Goal: Information Seeking & Learning: Check status

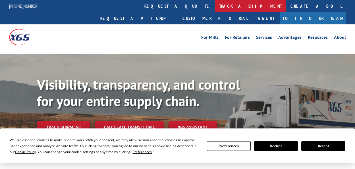
click at [215, 1] on link "track a shipment" at bounding box center [250, 6] width 71 height 12
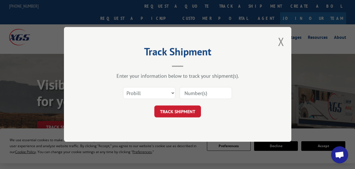
paste input "17590989"
type input "17590989"
click at [177, 112] on button "TRACK SHIPMENT" at bounding box center [177, 112] width 47 height 12
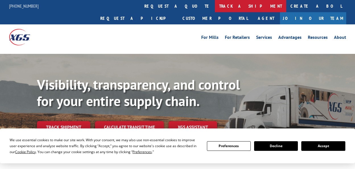
click at [215, 9] on link "track a shipment" at bounding box center [250, 6] width 71 height 12
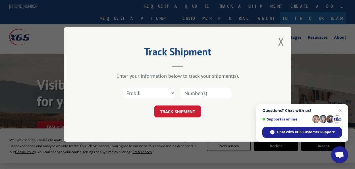
paste input "17590989"
type input "17590989"
click at [181, 114] on button "TRACK SHIPMENT" at bounding box center [177, 112] width 47 height 12
